Goal: Information Seeking & Learning: Learn about a topic

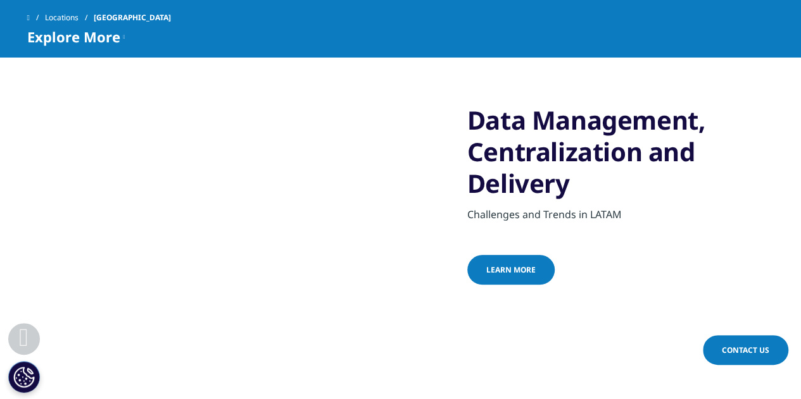
scroll to position [442, 0]
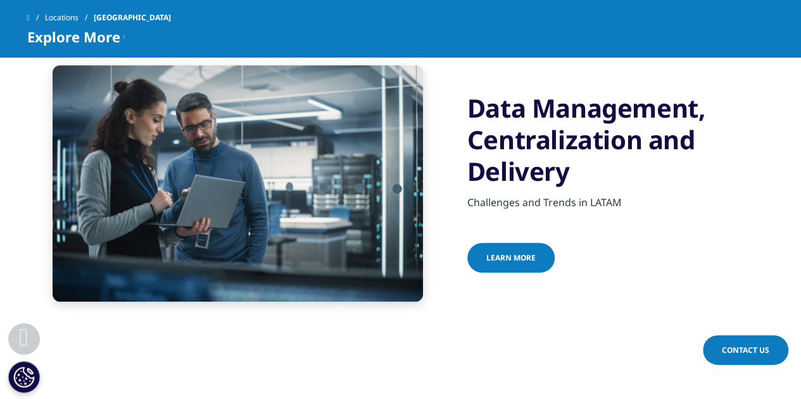
click at [518, 253] on span "learn more" at bounding box center [510, 258] width 49 height 11
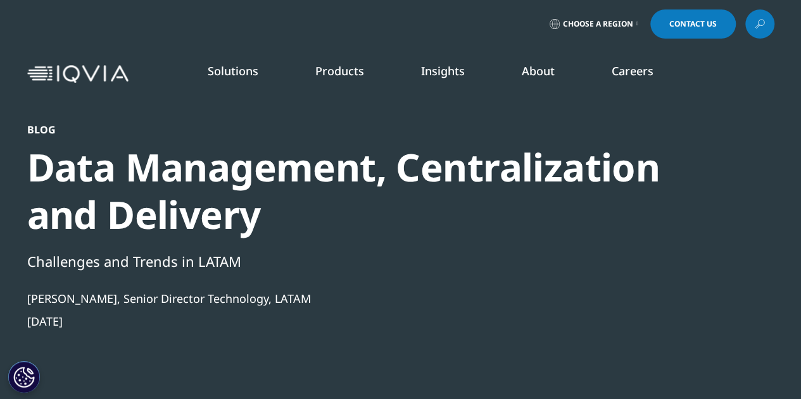
drag, startPoint x: 806, startPoint y: 17, endPoint x: 808, endPoint y: -4, distance: 21.6
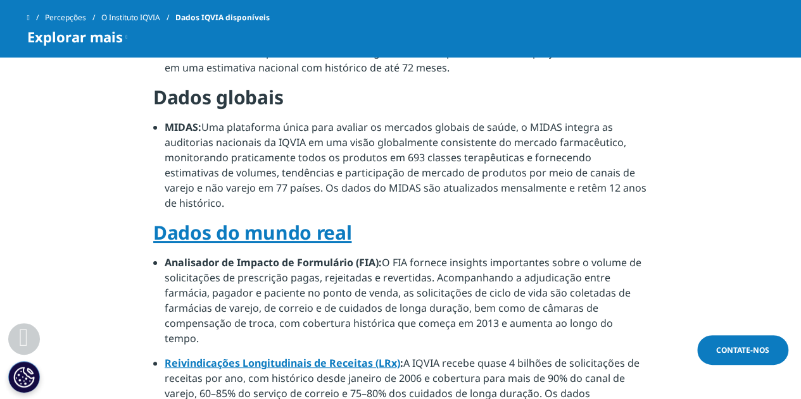
scroll to position [739, 0]
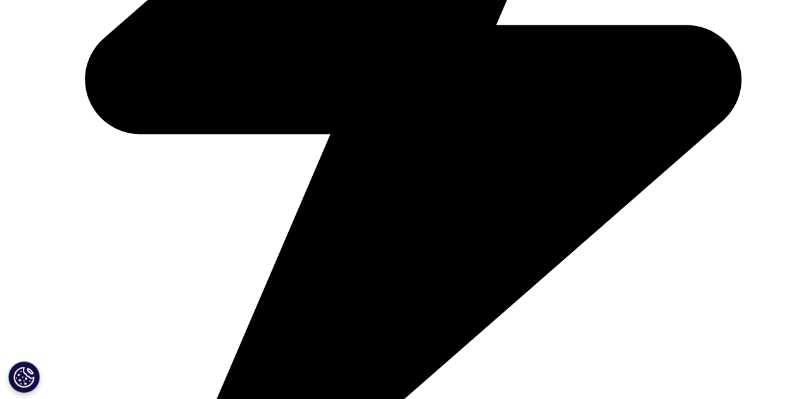
scroll to position [2704, 0]
